Goal: Transaction & Acquisition: Book appointment/travel/reservation

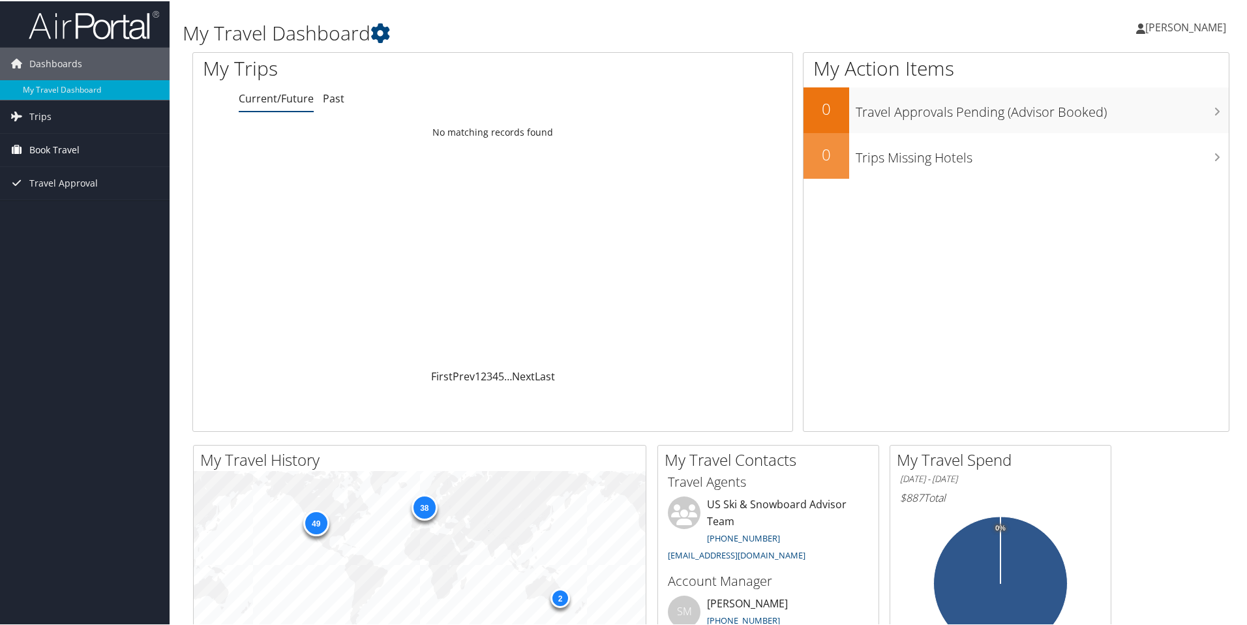
click at [67, 151] on span "Book Travel" at bounding box center [54, 148] width 50 height 33
click at [105, 214] on link "Book/Manage Online Trips" at bounding box center [85, 214] width 170 height 20
